Goal: Information Seeking & Learning: Learn about a topic

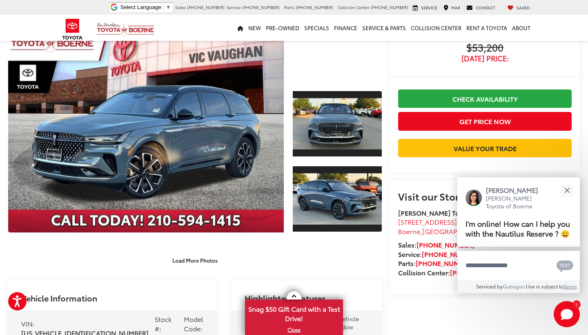
scroll to position [65, 0]
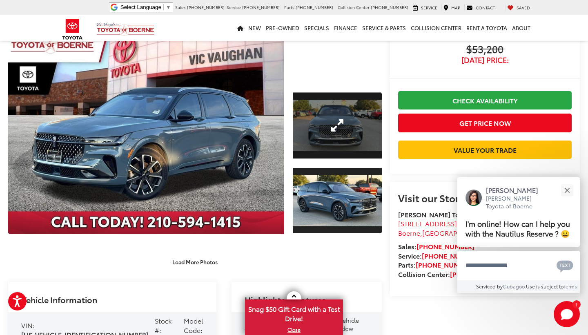
click at [343, 134] on link "Expand Photo 1" at bounding box center [337, 125] width 89 height 67
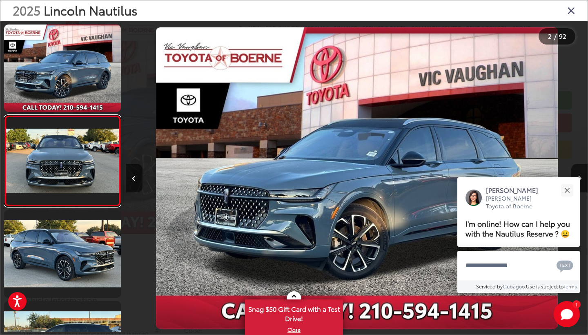
scroll to position [7, 0]
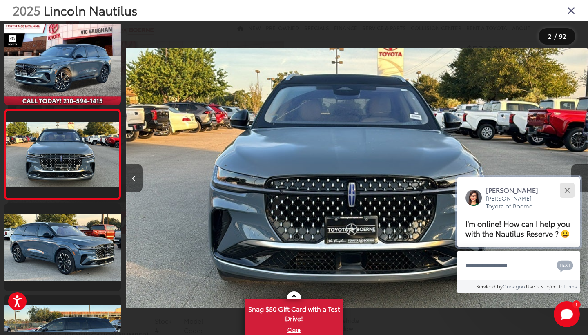
click at [563, 181] on button "Close" at bounding box center [568, 190] width 18 height 18
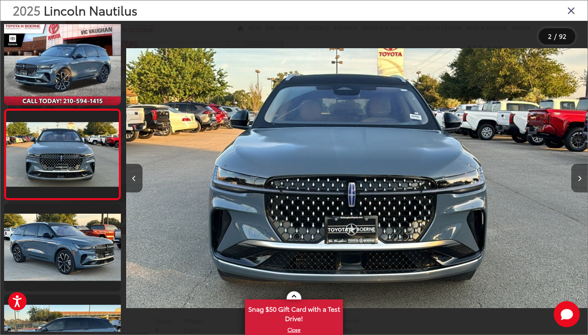
click at [579, 177] on icon "Next image" at bounding box center [580, 179] width 4 height 6
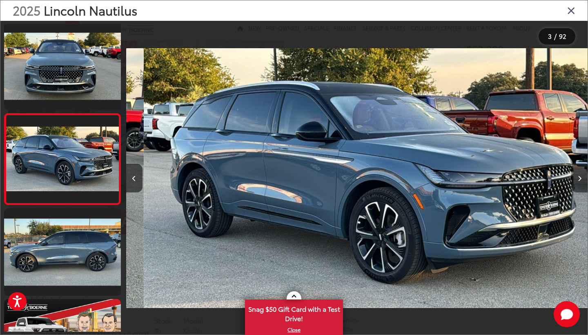
scroll to position [97, 0]
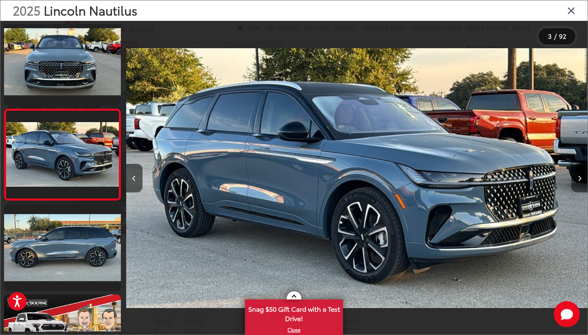
click at [579, 177] on icon "Next image" at bounding box center [580, 179] width 4 height 6
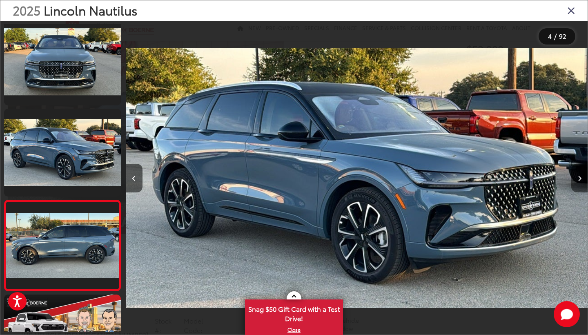
scroll to position [0, 1386]
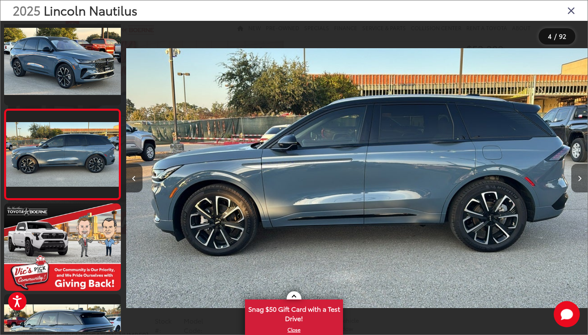
click at [579, 177] on icon "Next image" at bounding box center [580, 179] width 4 height 6
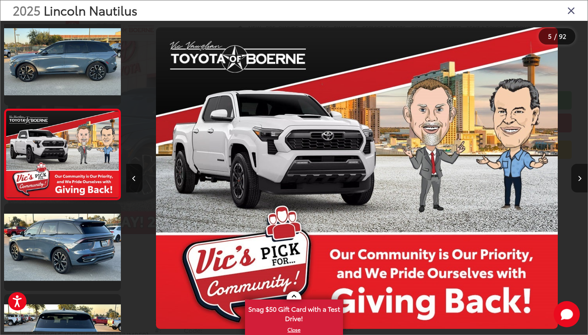
scroll to position [0, 1848]
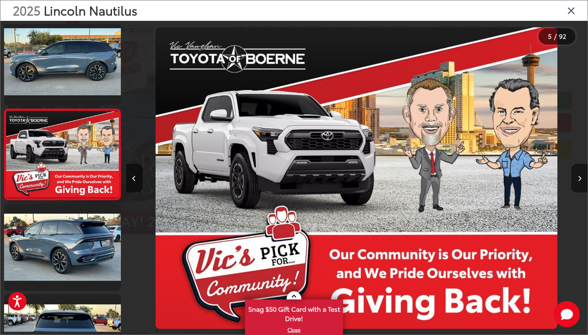
click at [579, 176] on icon "Next image" at bounding box center [580, 179] width 4 height 6
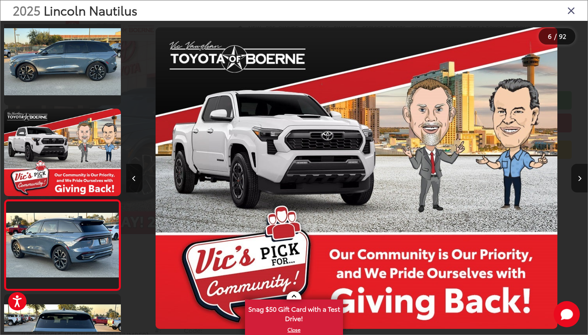
scroll to position [0, 2310]
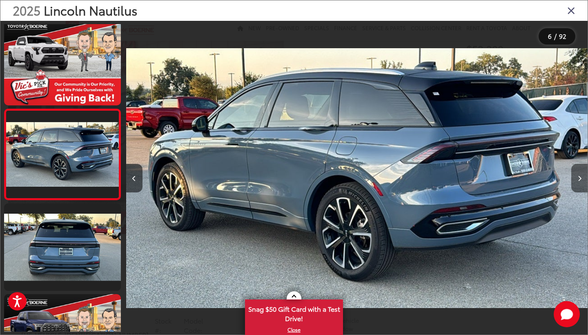
click at [579, 176] on icon "Next image" at bounding box center [580, 179] width 4 height 6
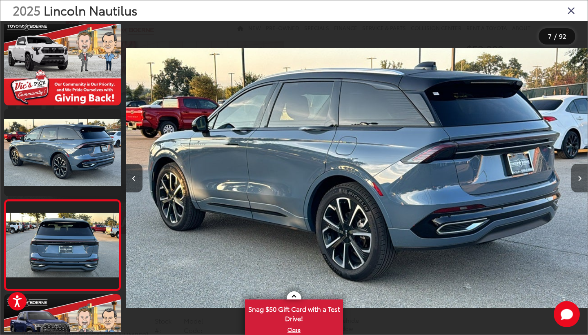
scroll to position [0, 2772]
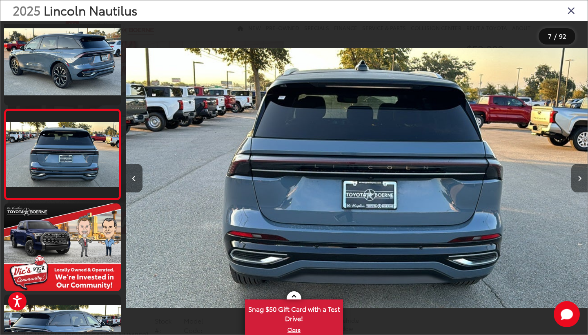
click at [579, 176] on icon "Next image" at bounding box center [580, 179] width 4 height 6
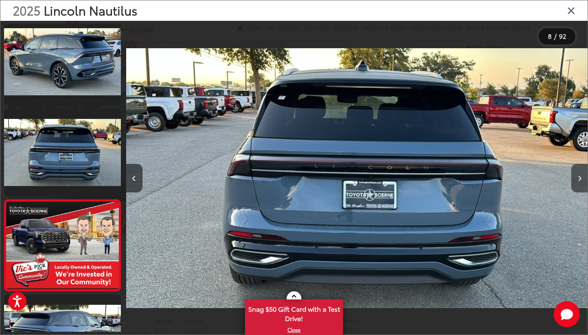
scroll to position [551, 0]
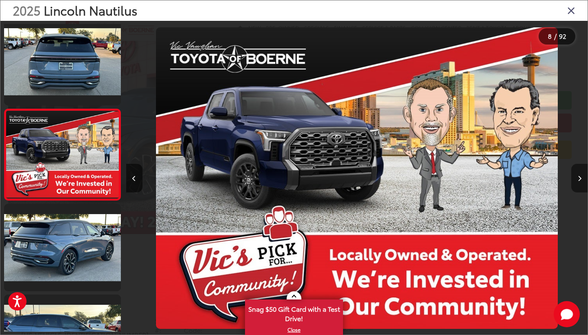
click at [579, 176] on icon "Next image" at bounding box center [580, 179] width 4 height 6
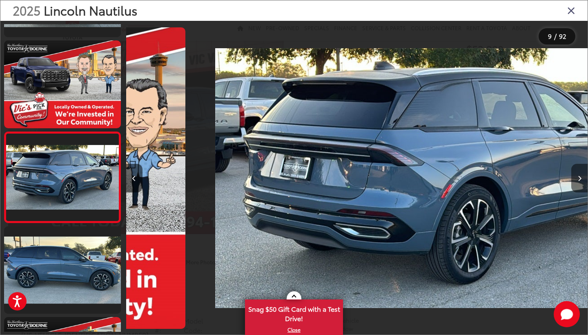
scroll to position [642, 0]
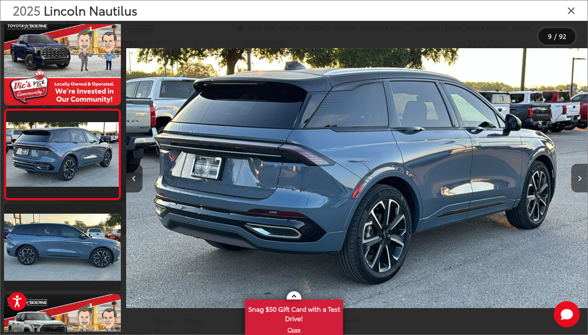
click at [579, 176] on icon "Next image" at bounding box center [580, 179] width 4 height 6
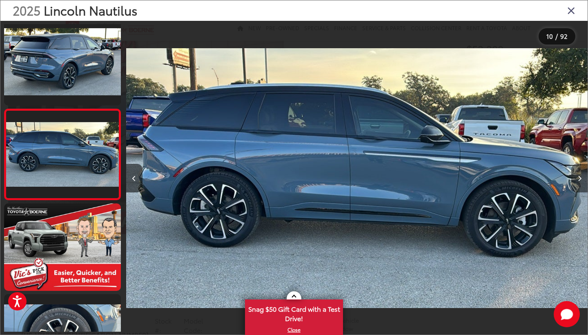
scroll to position [0, 4158]
click at [579, 176] on icon "Next image" at bounding box center [580, 179] width 4 height 6
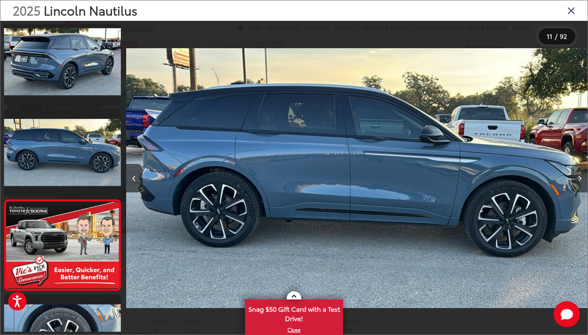
scroll to position [824, 0]
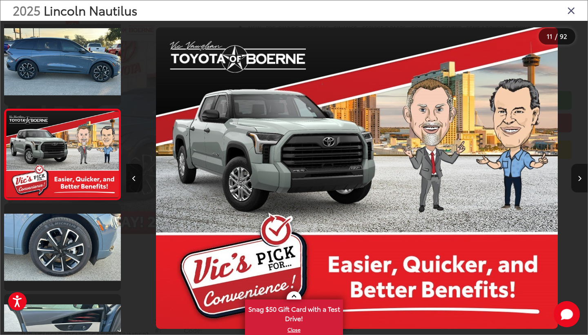
click at [579, 176] on icon "Next image" at bounding box center [580, 179] width 4 height 6
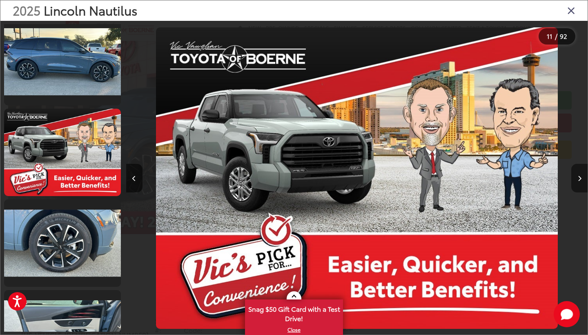
scroll to position [0, 0]
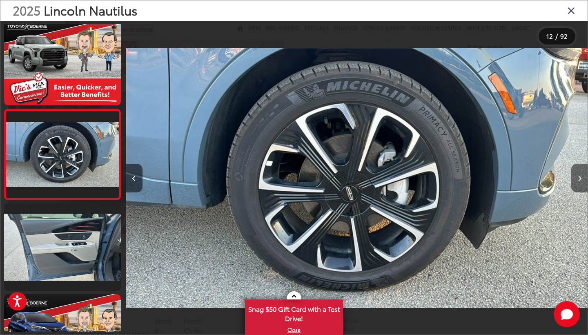
click at [579, 176] on icon "Next image" at bounding box center [580, 179] width 4 height 6
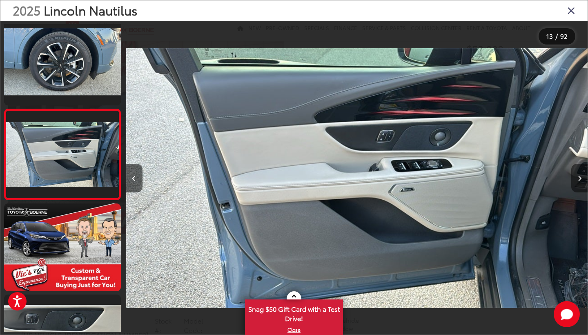
click at [579, 176] on icon "Next image" at bounding box center [580, 179] width 4 height 6
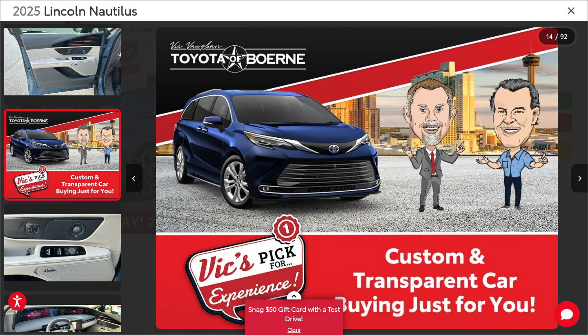
click at [579, 176] on icon "Next image" at bounding box center [580, 179] width 4 height 6
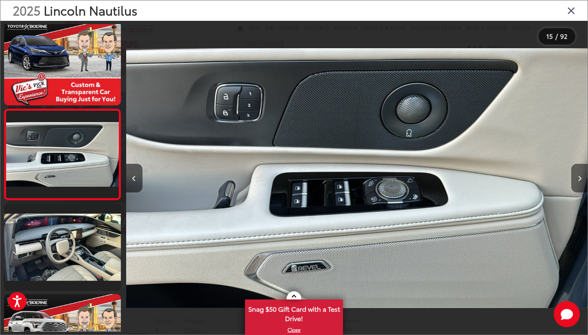
click at [579, 176] on icon "Next image" at bounding box center [580, 179] width 4 height 6
